Goal: Transaction & Acquisition: Purchase product/service

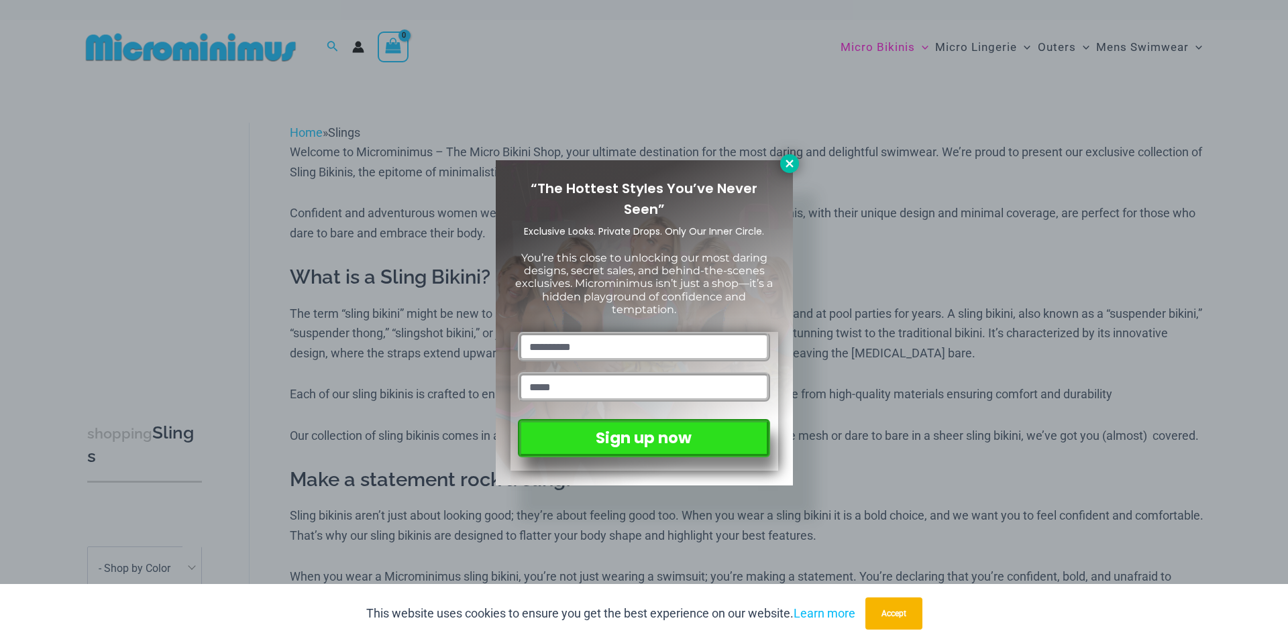
click at [790, 160] on icon at bounding box center [790, 164] width 12 height 12
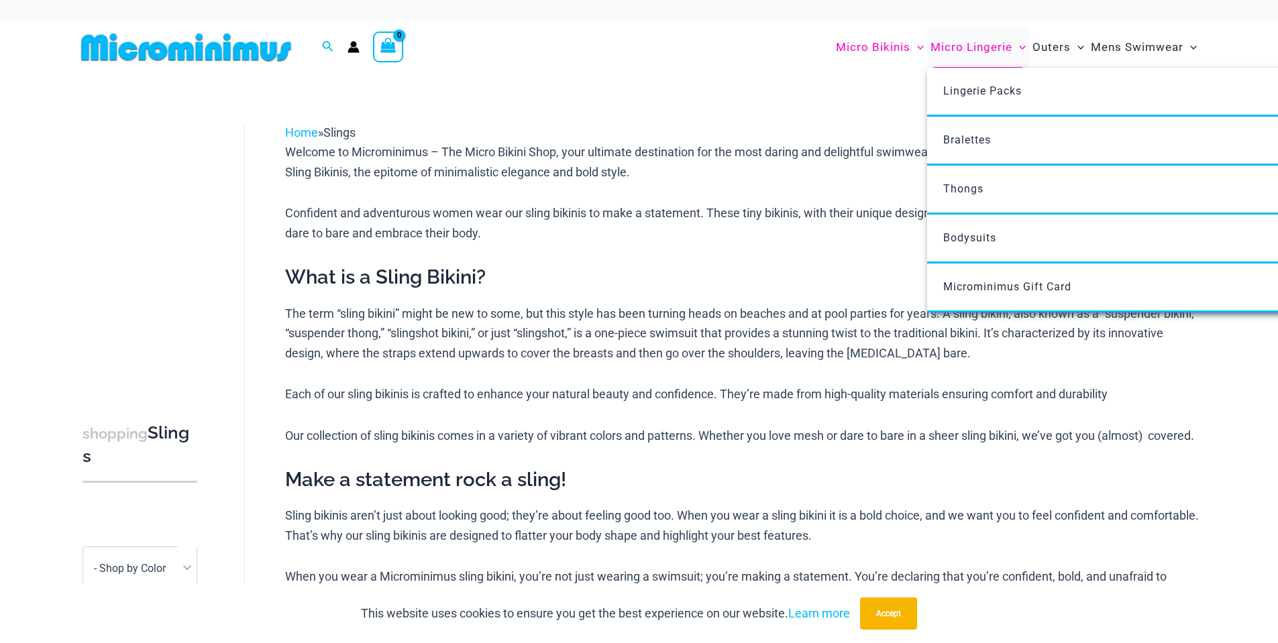
click at [957, 56] on span "Micro Lingerie" at bounding box center [972, 47] width 82 height 34
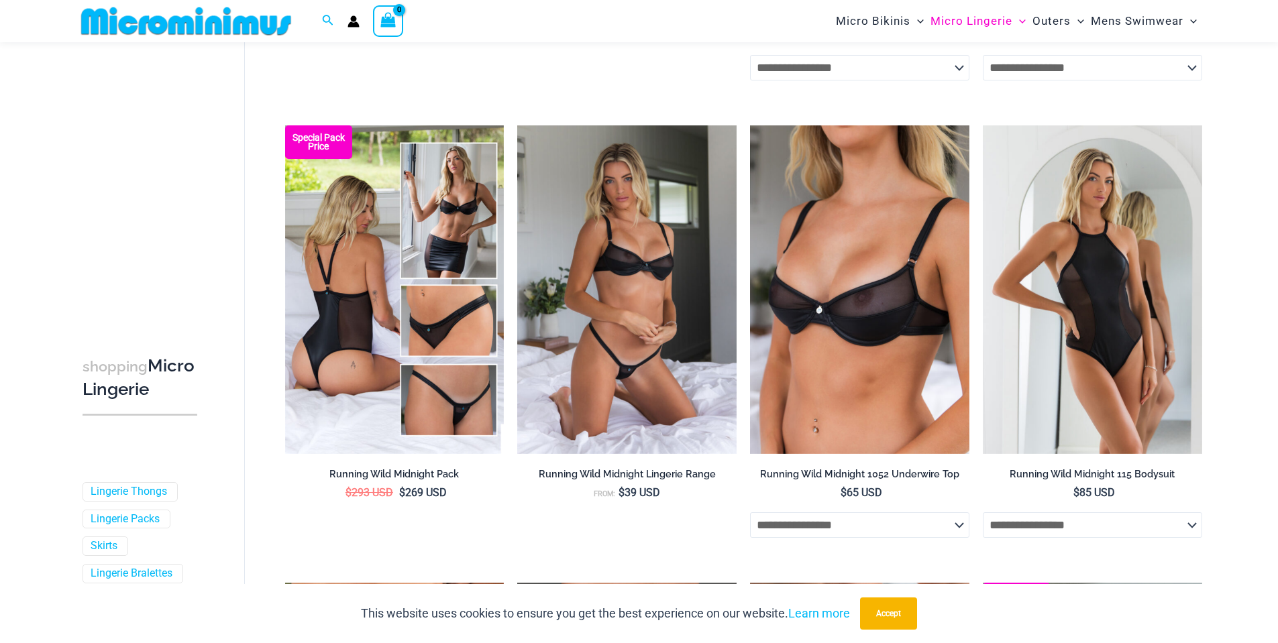
scroll to position [529, 0]
